Goal: Task Accomplishment & Management: Manage account settings

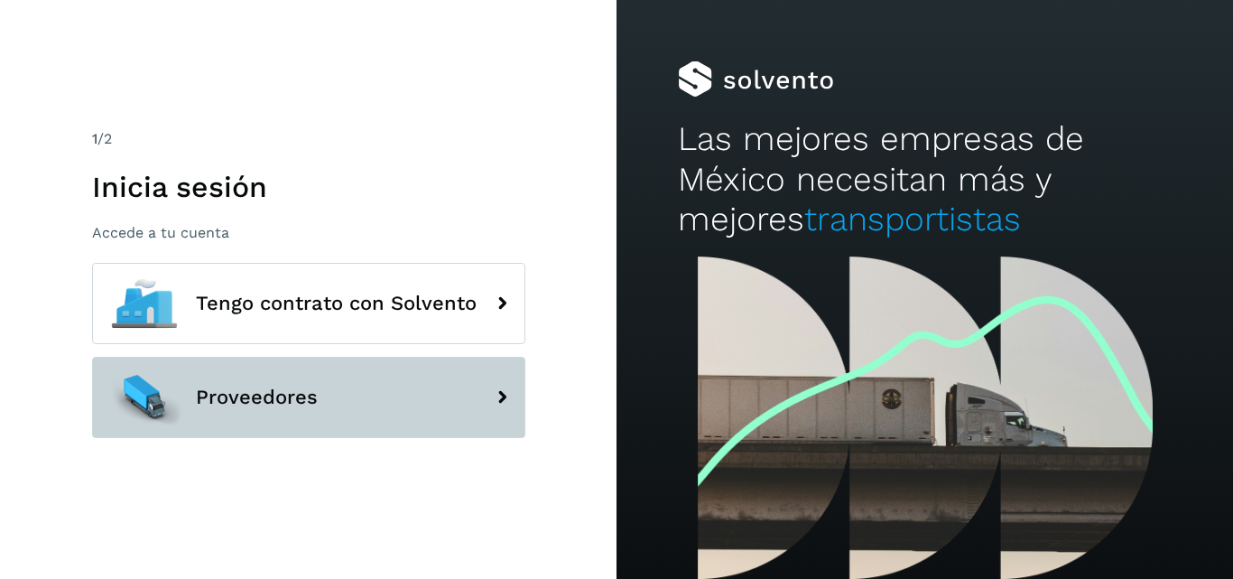
click at [335, 380] on button "Proveedores" at bounding box center [308, 396] width 433 height 81
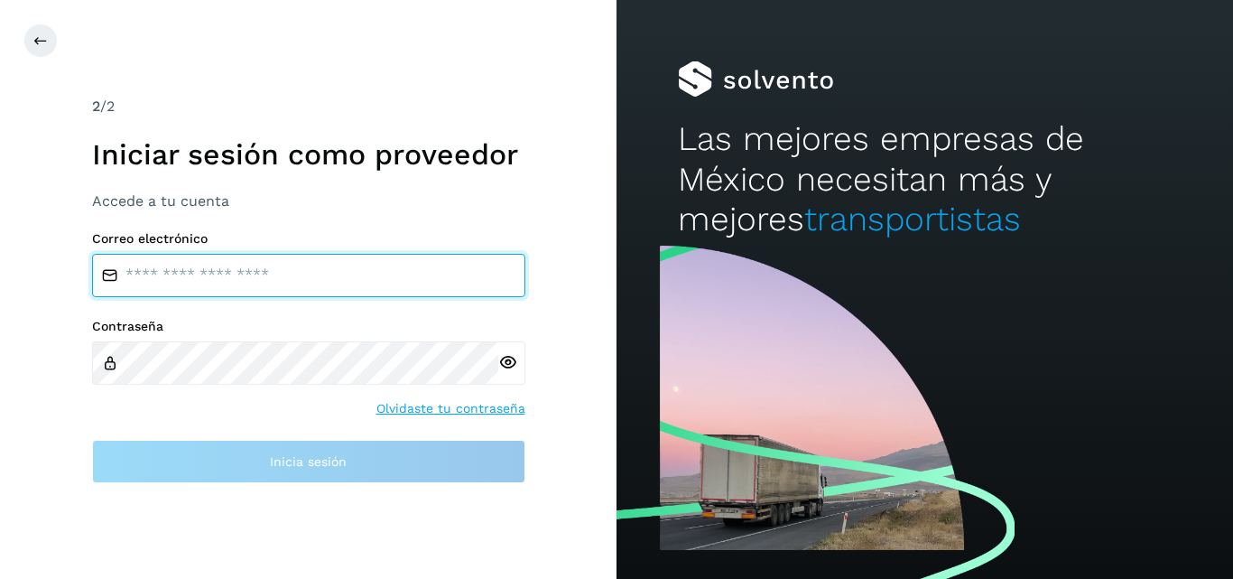
click at [232, 273] on input "email" at bounding box center [308, 275] width 433 height 43
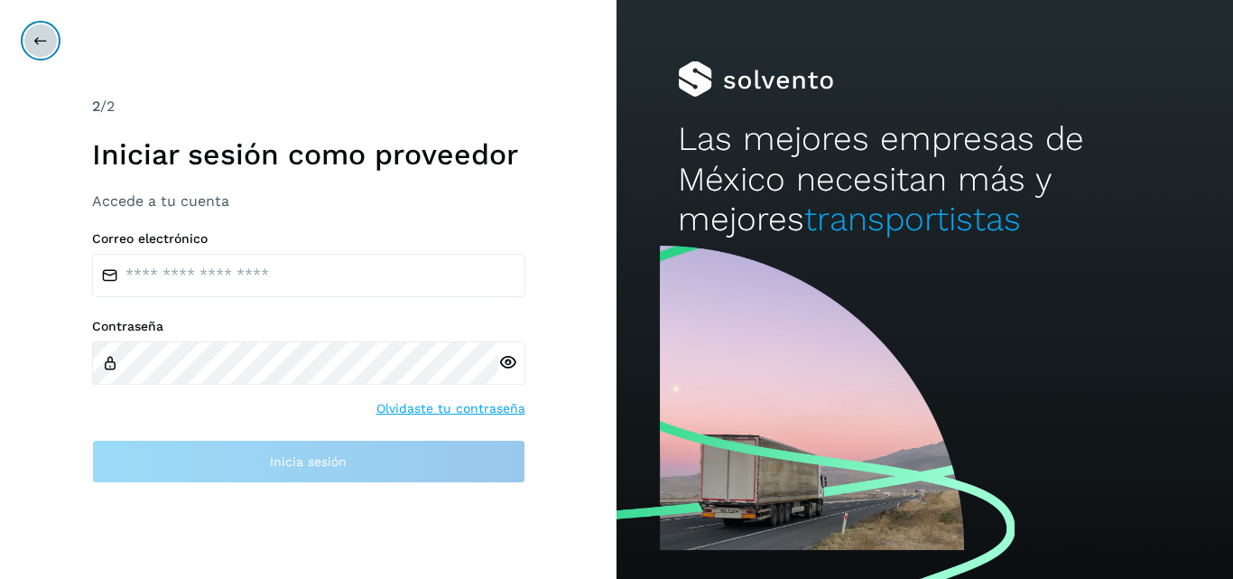
click at [51, 41] on button at bounding box center [40, 40] width 34 height 34
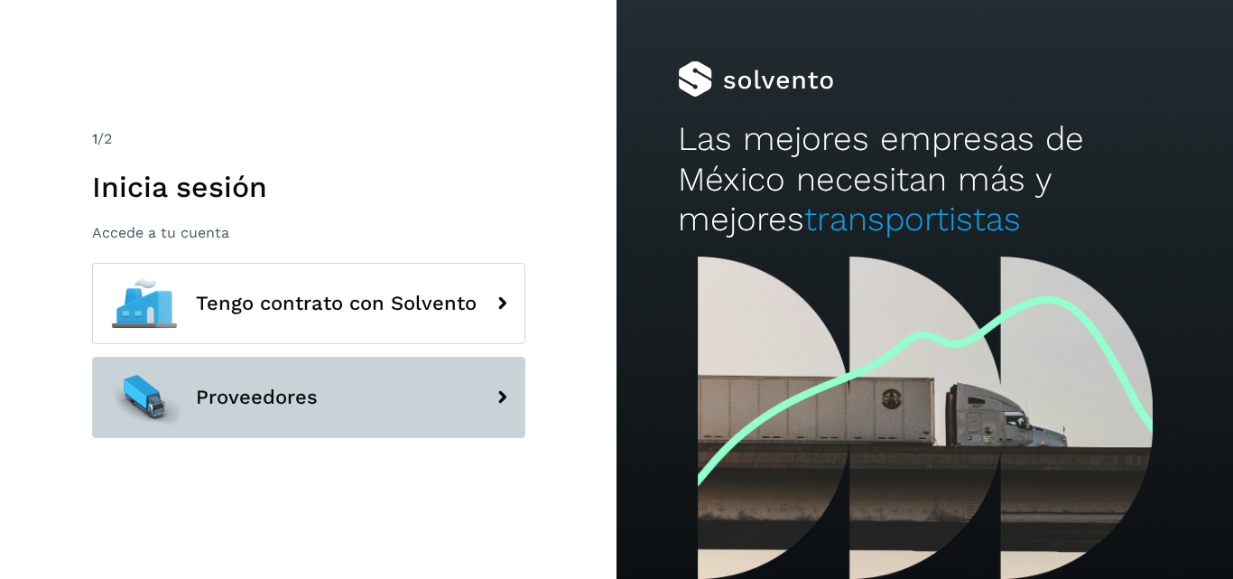
click at [315, 386] on span "Proveedores" at bounding box center [257, 397] width 122 height 22
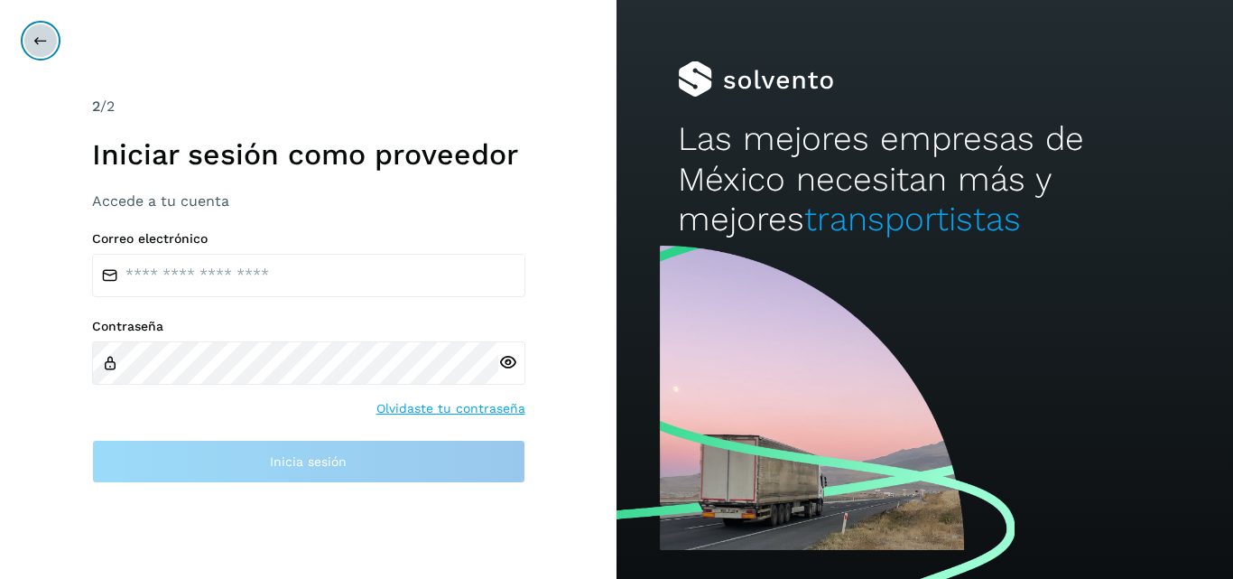
click at [48, 32] on button at bounding box center [40, 40] width 34 height 34
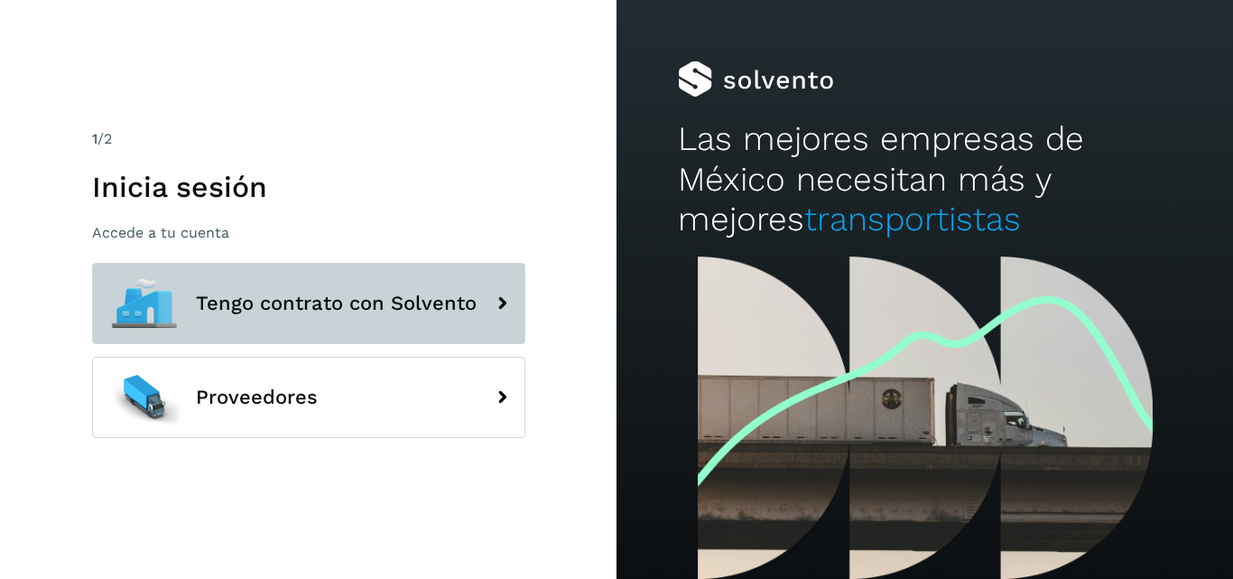
click at [312, 309] on span "Tengo contrato con Solvento" at bounding box center [336, 303] width 281 height 22
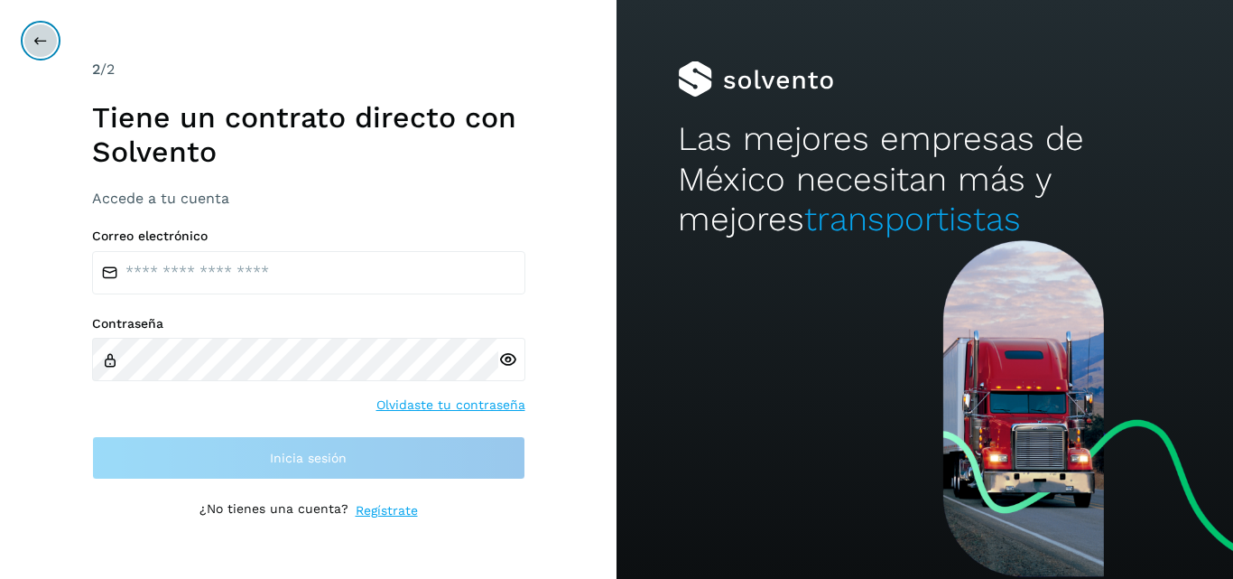
click at [35, 36] on icon at bounding box center [40, 40] width 14 height 14
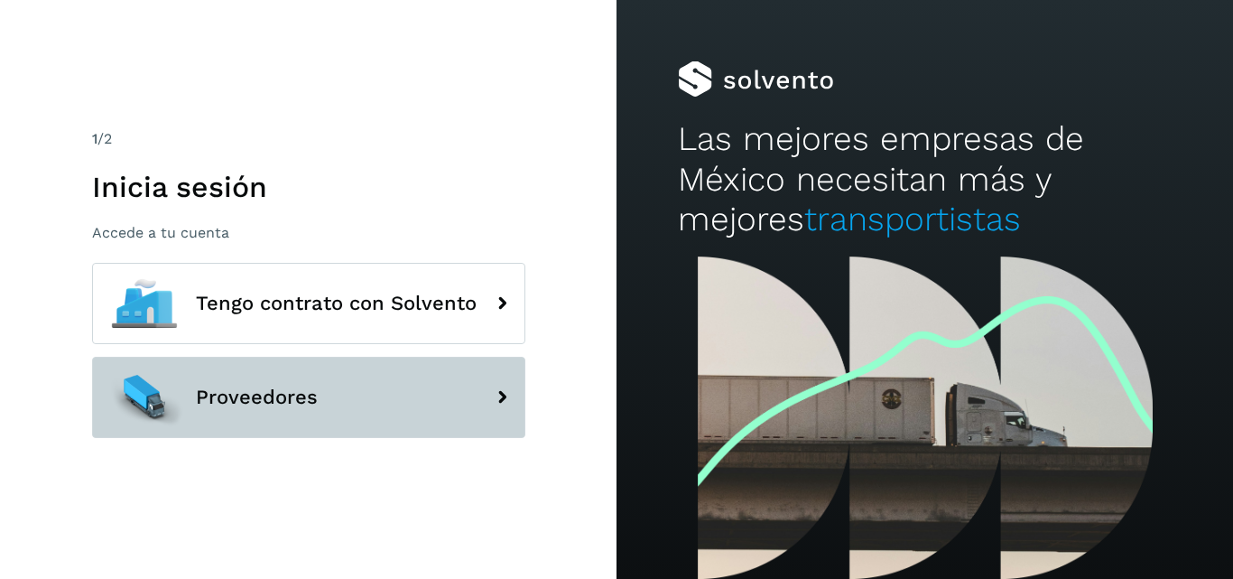
click at [295, 399] on span "Proveedores" at bounding box center [257, 397] width 122 height 22
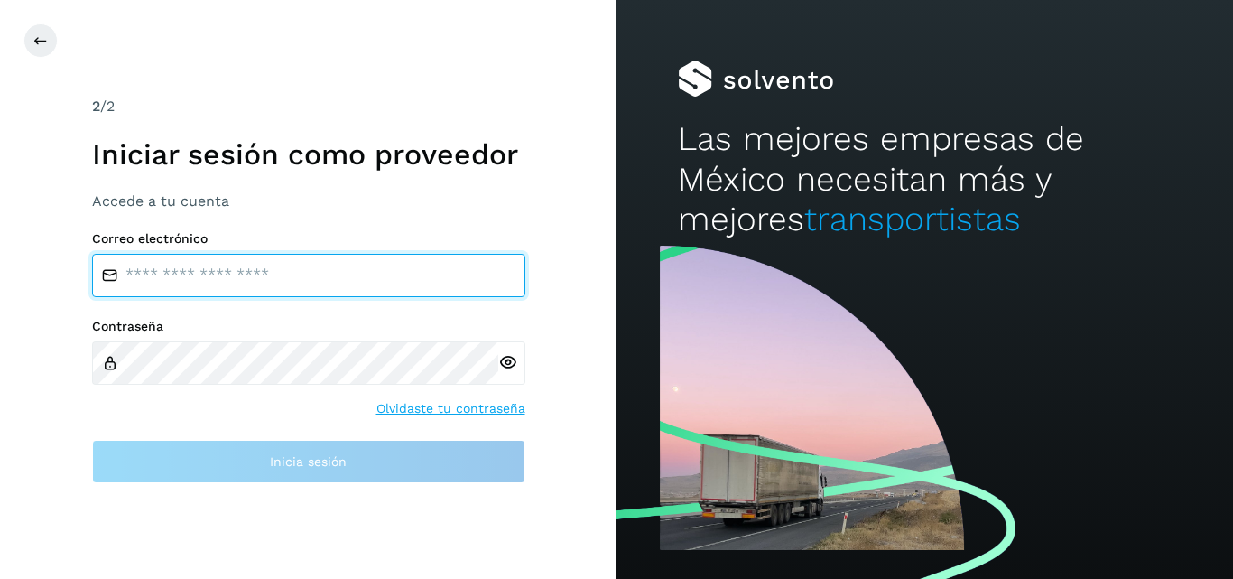
click at [240, 274] on input "email" at bounding box center [308, 275] width 433 height 43
click at [240, 274] on input "**********" at bounding box center [308, 275] width 433 height 43
type input "**********"
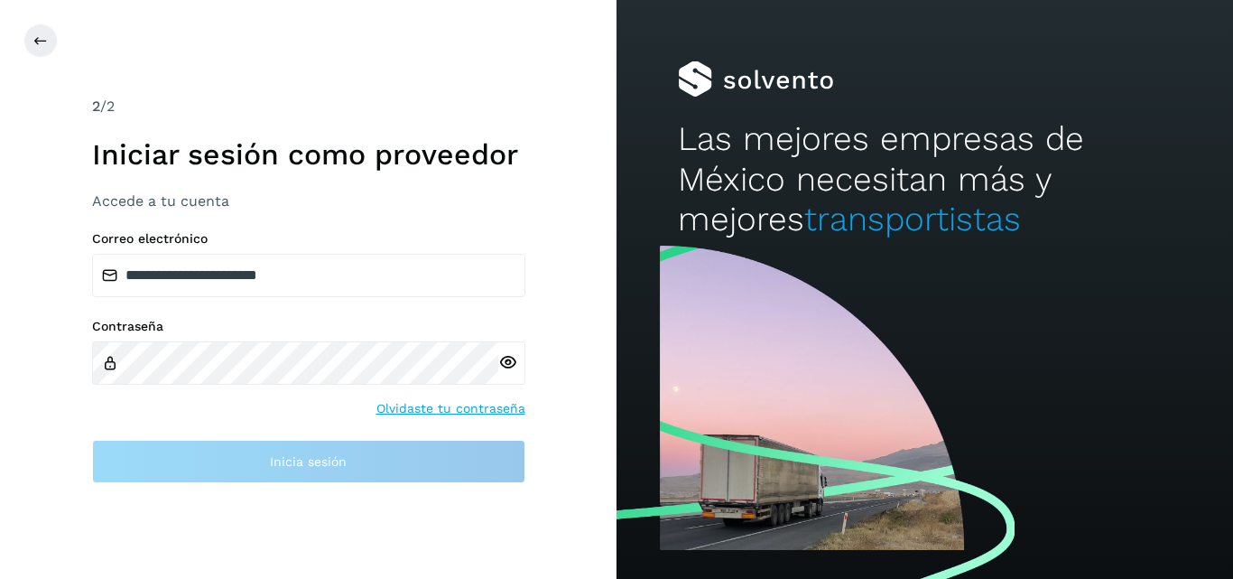
click at [506, 364] on div at bounding box center [511, 362] width 27 height 43
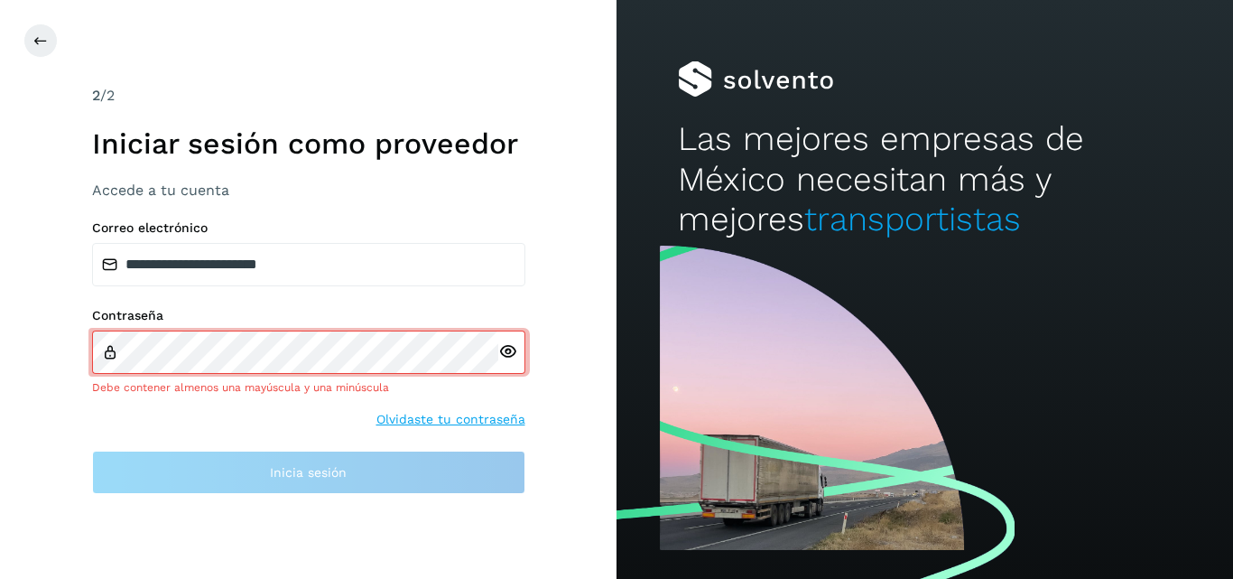
click at [507, 354] on icon at bounding box center [507, 351] width 19 height 19
click at [422, 406] on div "Contraseña Debe contener almenos un símbolo Olvidaste tu contraseña" at bounding box center [308, 368] width 433 height 121
click at [433, 422] on link "Olvidaste tu contraseña" at bounding box center [450, 419] width 149 height 19
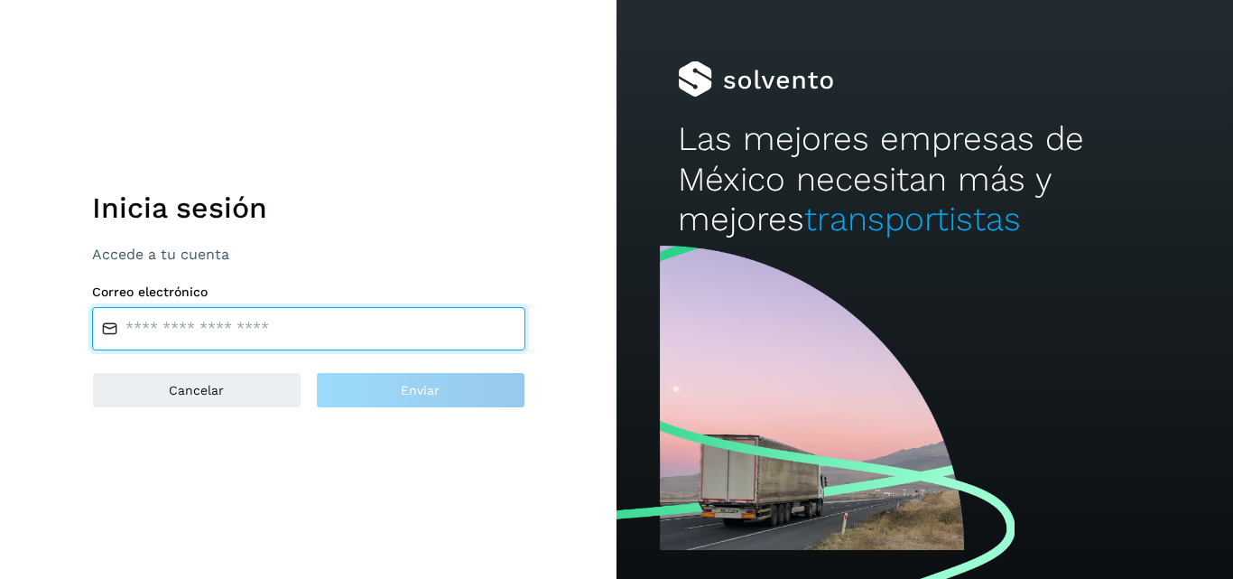
click at [298, 333] on input "email" at bounding box center [308, 328] width 433 height 43
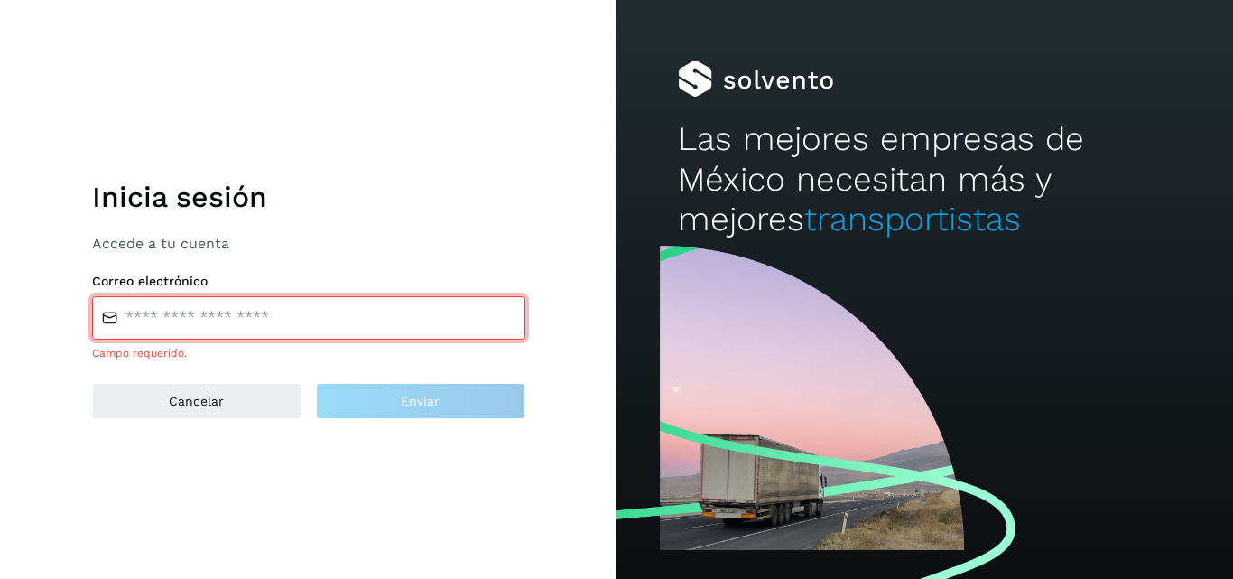
click at [521, 226] on div "Inicia sesión Accede a tu cuenta" at bounding box center [308, 206] width 433 height 92
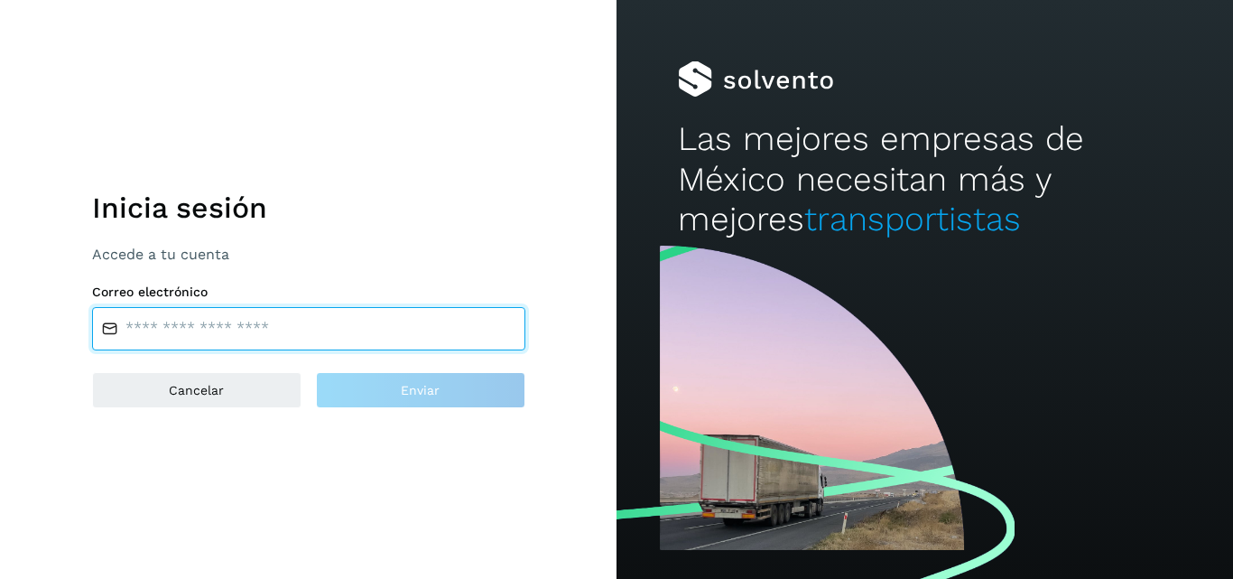
click at [227, 320] on input "email" at bounding box center [308, 328] width 433 height 43
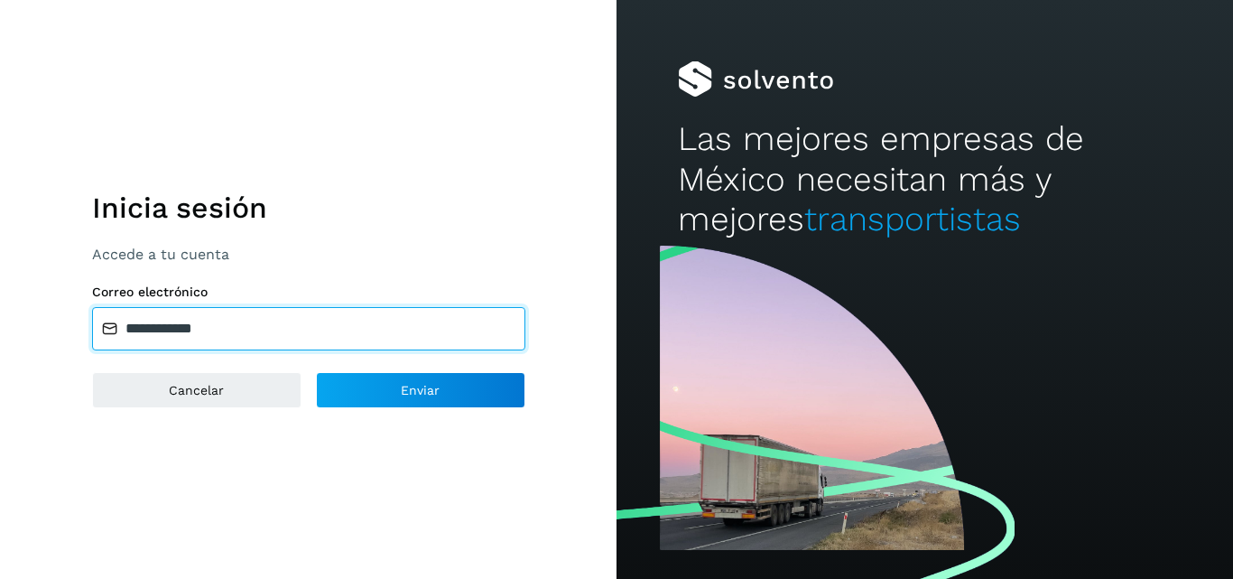
type input "**********"
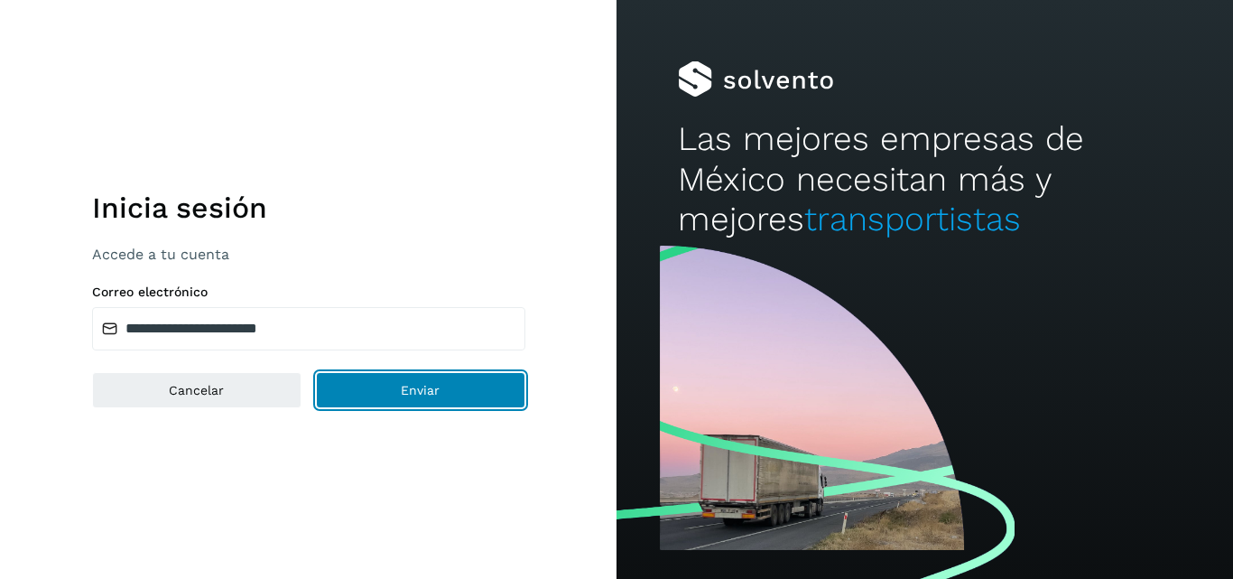
click at [390, 378] on button "Enviar" at bounding box center [420, 390] width 209 height 36
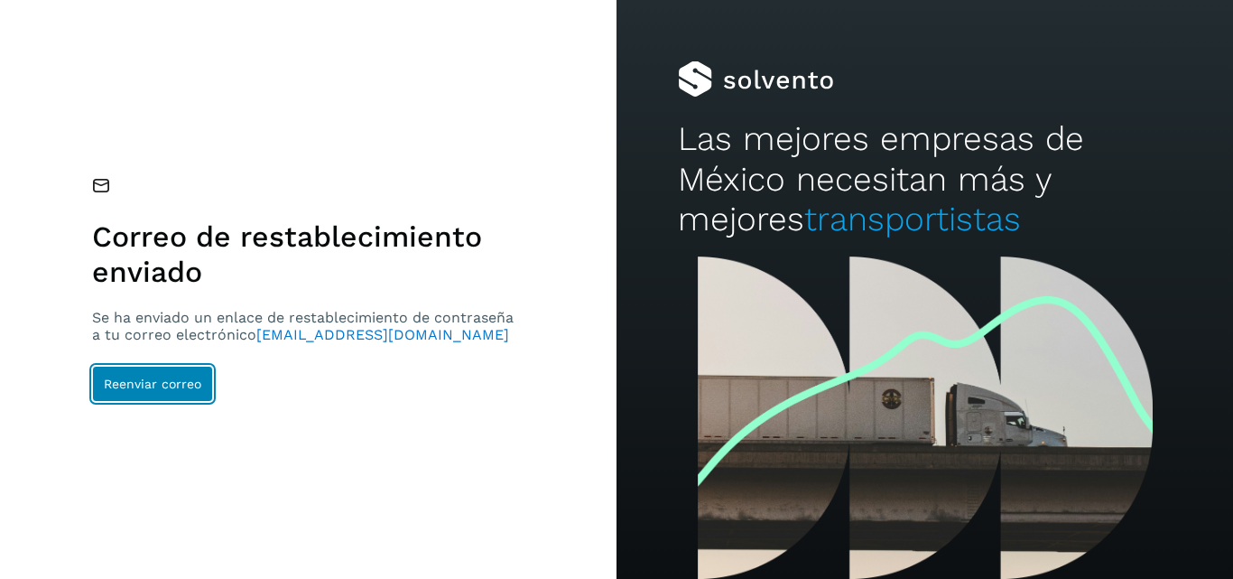
click at [150, 366] on button "Reenviar correo" at bounding box center [152, 384] width 121 height 36
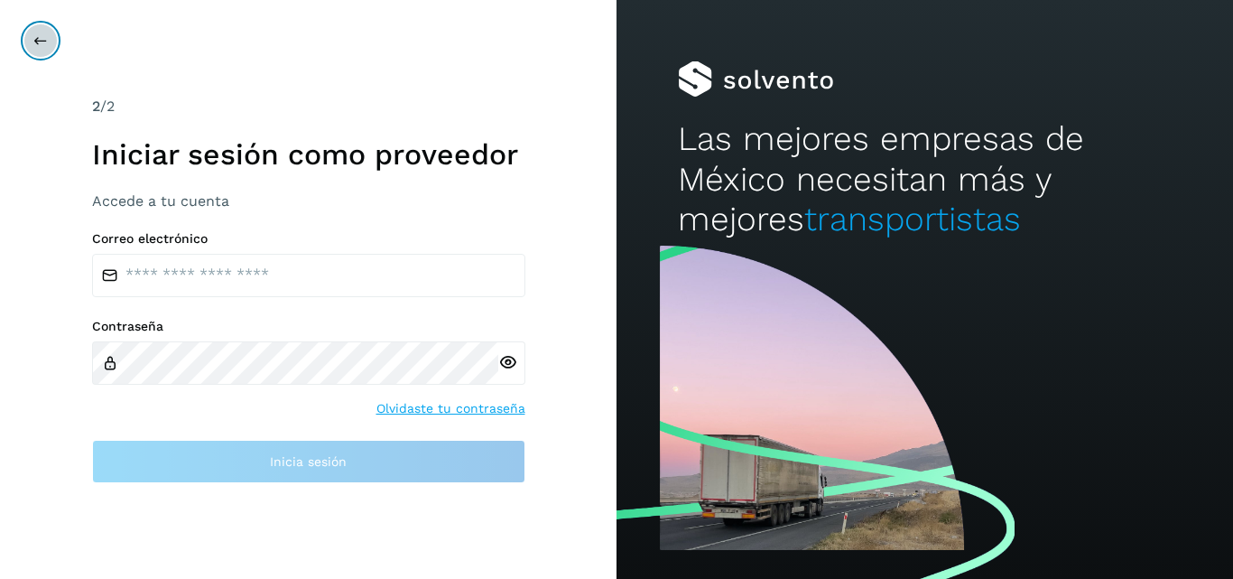
click at [51, 33] on button at bounding box center [40, 40] width 34 height 34
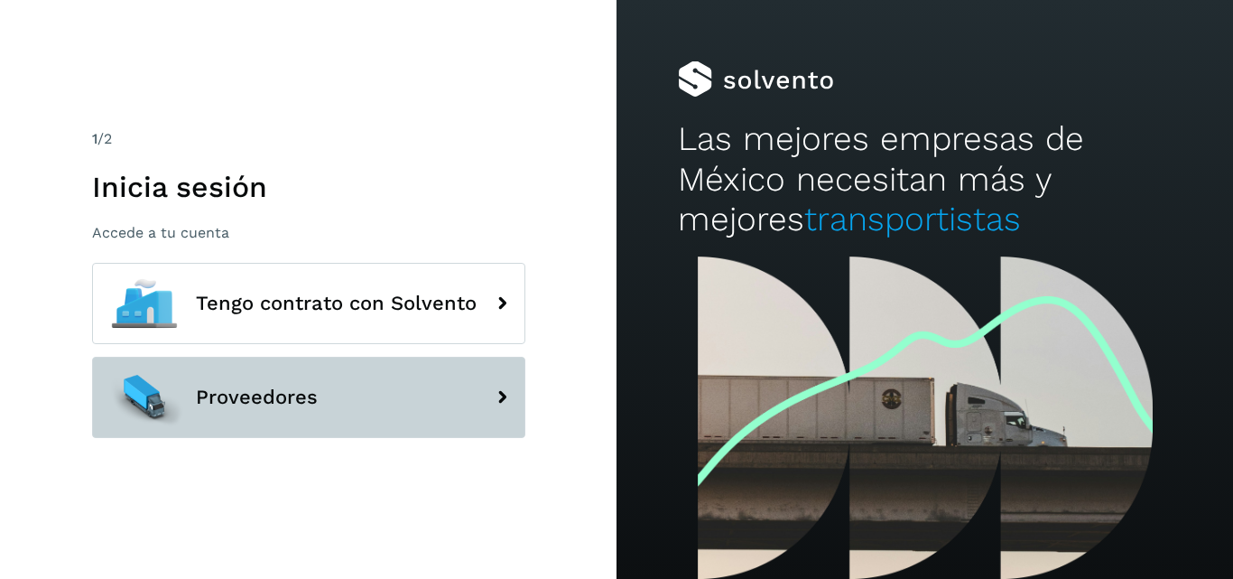
click at [228, 418] on button "Proveedores" at bounding box center [308, 396] width 433 height 81
click at [251, 403] on span "Proveedores" at bounding box center [257, 397] width 122 height 22
